Goal: Entertainment & Leisure: Consume media (video, audio)

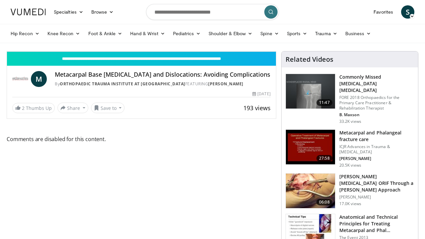
click at [7, 51] on span "Video Player" at bounding box center [13, 44] width 13 height 13
click at [276, 51] on span "Video Player" at bounding box center [268, 44] width 13 height 13
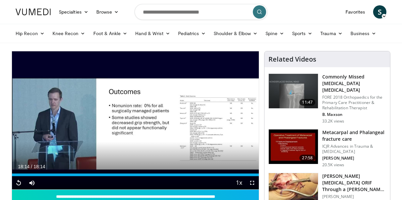
click at [328, 173] on h3 "[PERSON_NAME][MEDICAL_DATA] ORIF Through a [PERSON_NAME] Approach" at bounding box center [354, 183] width 64 height 20
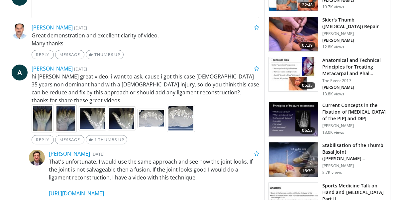
scroll to position [365, 0]
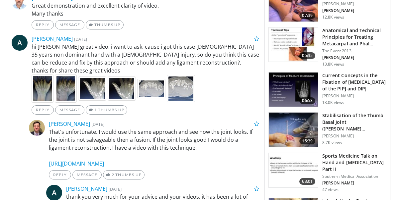
click at [335, 112] on h3 "Stabilisation of the Thumb Basal Joint (Eaton Technique)" at bounding box center [354, 122] width 64 height 20
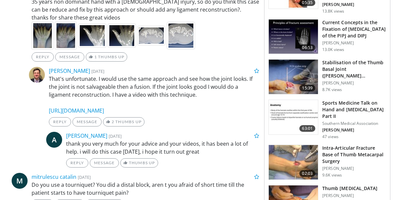
scroll to position [465, 0]
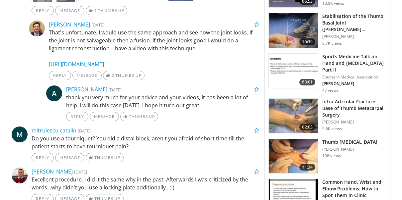
click at [341, 99] on h3 "Intra-Articular Fracture Base of Thumb Metacarpal Surgery" at bounding box center [354, 109] width 64 height 20
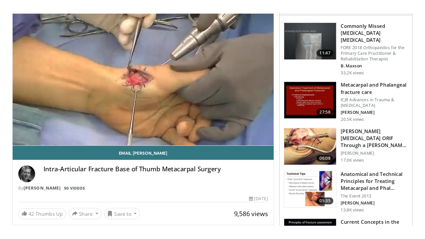
scroll to position [33, 0]
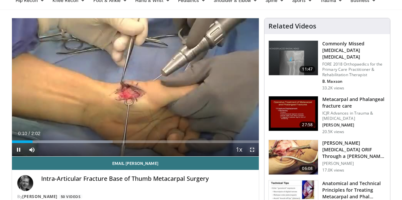
click at [249, 149] on span "Video Player" at bounding box center [251, 149] width 13 height 13
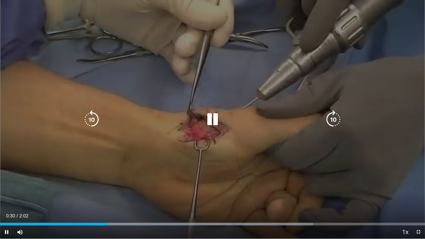
click at [215, 123] on icon "Video Player" at bounding box center [212, 119] width 19 height 19
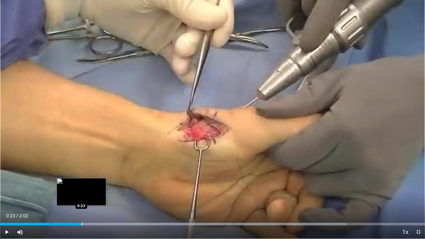
click at [81, 200] on div "Progress Bar" at bounding box center [81, 224] width 1 height 3
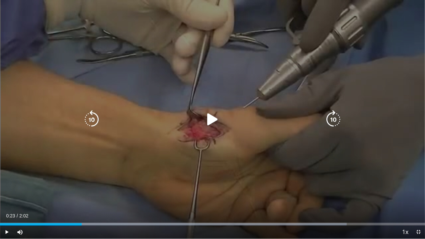
click at [210, 119] on icon "Video Player" at bounding box center [212, 119] width 19 height 19
click at [234, 171] on div "10 seconds Tap to unmute" at bounding box center [212, 119] width 425 height 239
click at [214, 120] on icon "Video Player" at bounding box center [212, 119] width 19 height 19
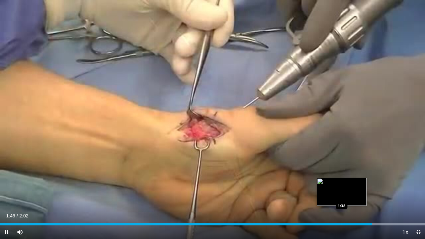
click at [341, 200] on div "Loaded : 100.00% 1:47 1:38" at bounding box center [212, 222] width 425 height 6
click at [339, 200] on div "Progress Bar" at bounding box center [339, 224] width 1 height 3
click at [338, 200] on div "Progress Bar" at bounding box center [338, 224] width 1 height 3
click at [336, 200] on div "Progress Bar" at bounding box center [336, 224] width 1 height 3
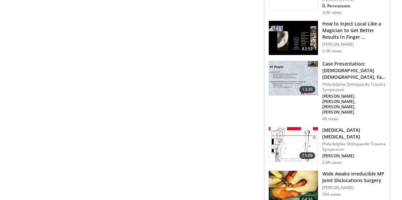
scroll to position [715, 0]
